Goal: Task Accomplishment & Management: Manage account settings

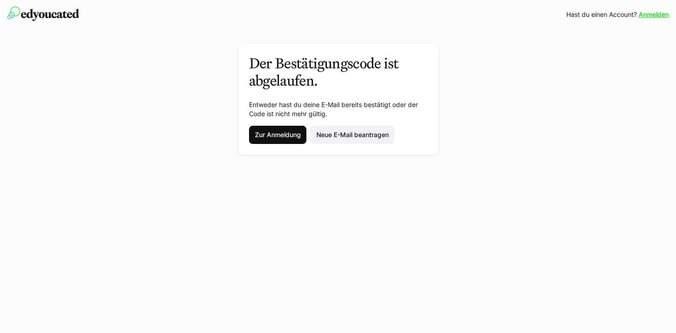
click at [270, 134] on span "Zur Anmeldung" at bounding box center [277, 134] width 49 height 9
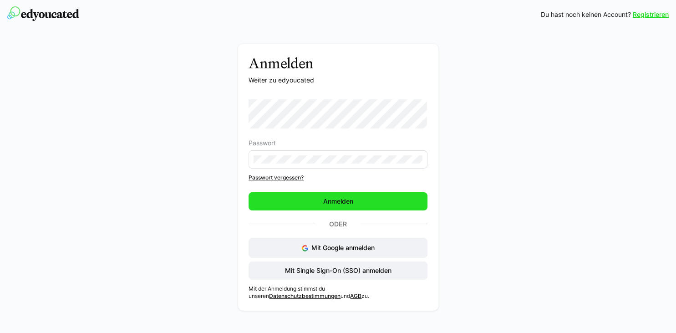
click at [312, 201] on span "Anmelden" at bounding box center [338, 201] width 178 height 18
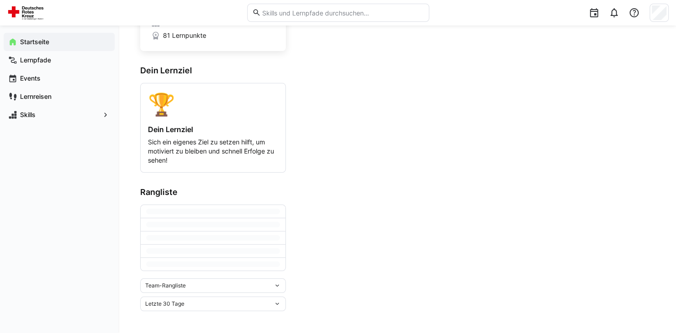
scroll to position [47, 0]
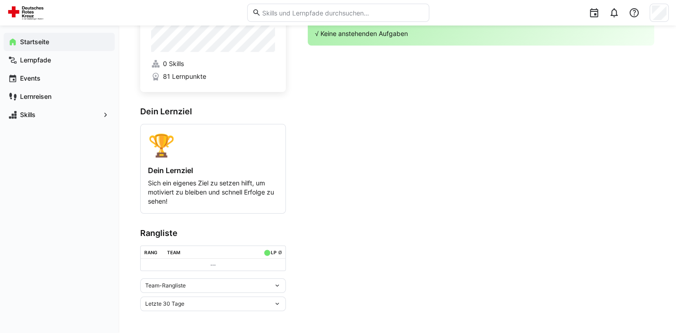
click at [276, 288] on eds-icon at bounding box center [277, 285] width 7 height 7
click at [276, 305] on eds-icon at bounding box center [277, 303] width 7 height 7
click at [281, 303] on div "Letzte 30 Tage Letzte 7 Tage Letzte 30 Tage Letzte 90 Tage Letztes Jahr Gesamt" at bounding box center [213, 303] width 146 height 15
